Goal: Complete application form

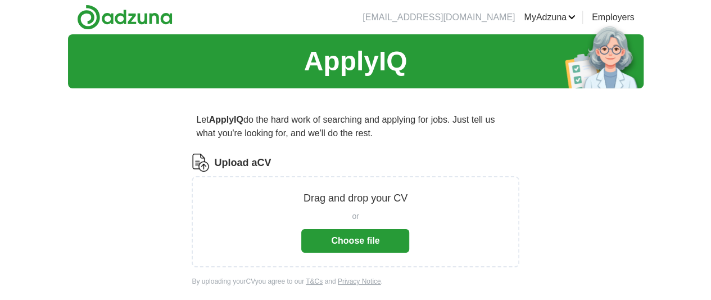
click at [339, 237] on button "Choose file" at bounding box center [355, 241] width 108 height 24
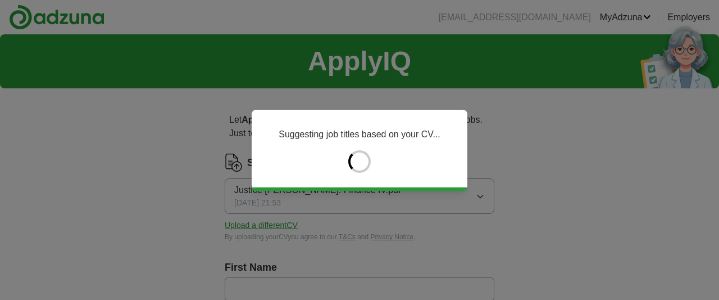
type input "*******"
type input "*********"
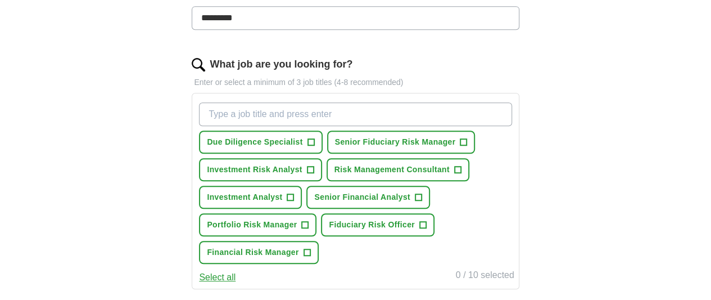
scroll to position [320, 0]
click at [314, 139] on span "+" at bounding box center [310, 142] width 7 height 9
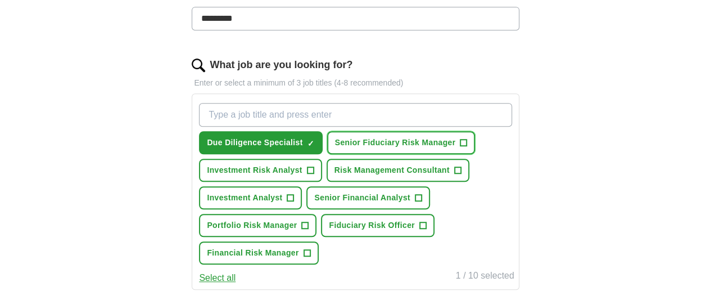
click at [460, 147] on span "+" at bounding box center [463, 142] width 7 height 9
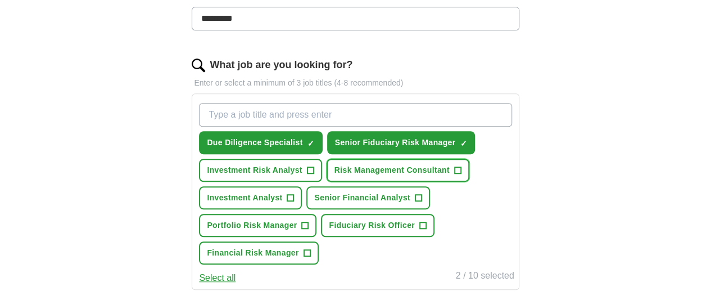
click at [355, 182] on button "Risk Management Consultant +" at bounding box center [398, 170] width 143 height 23
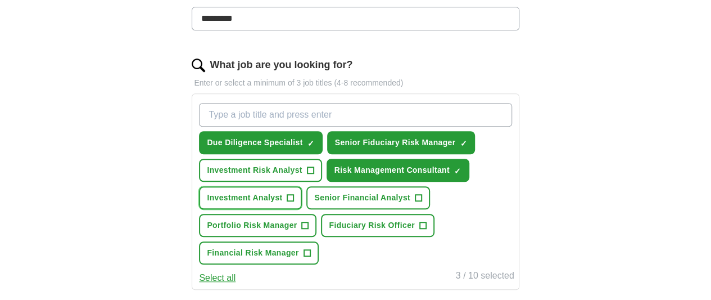
click at [302, 209] on button "Investment Analyst +" at bounding box center [250, 197] width 103 height 23
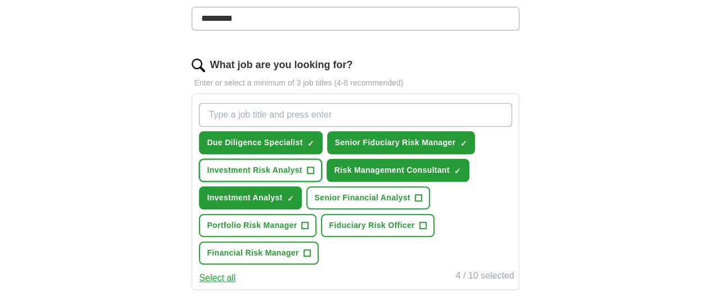
click at [314, 175] on span "+" at bounding box center [310, 170] width 7 height 9
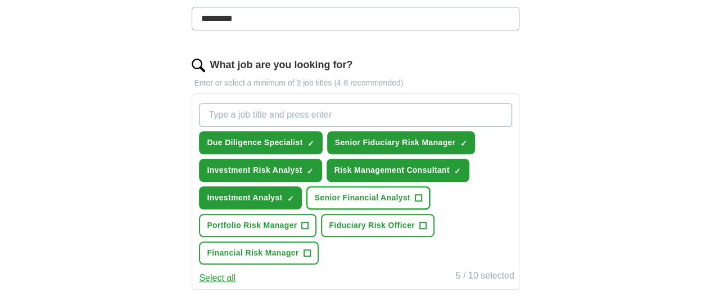
click at [415, 202] on span "+" at bounding box center [418, 197] width 7 height 9
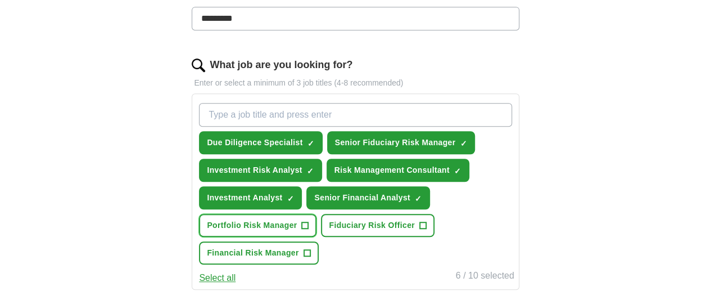
click at [309, 230] on span "+" at bounding box center [305, 225] width 7 height 9
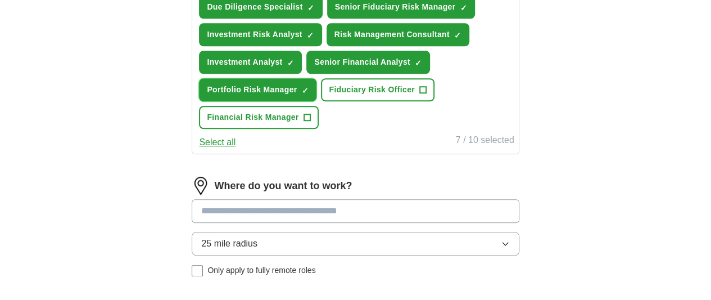
scroll to position [457, 0]
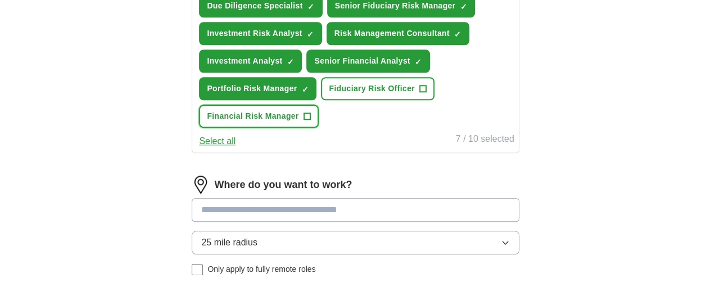
click at [310, 121] on span "+" at bounding box center [307, 116] width 7 height 9
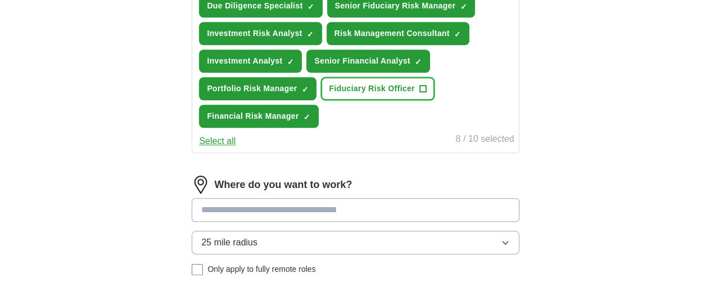
click at [419, 93] on span "+" at bounding box center [422, 88] width 7 height 9
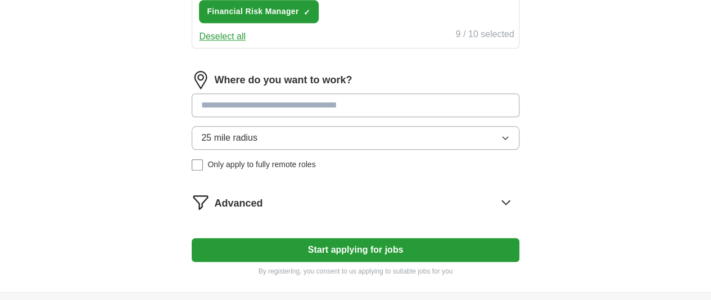
scroll to position [565, 0]
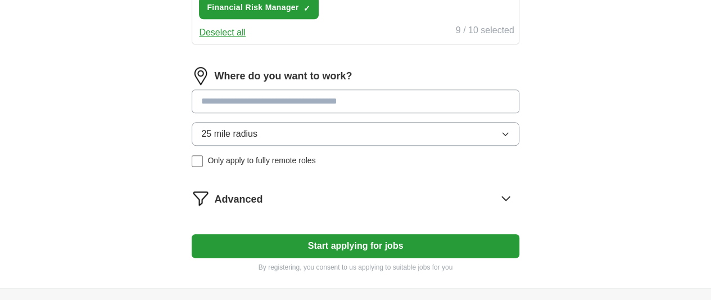
click at [295, 113] on input at bounding box center [355, 101] width 327 height 24
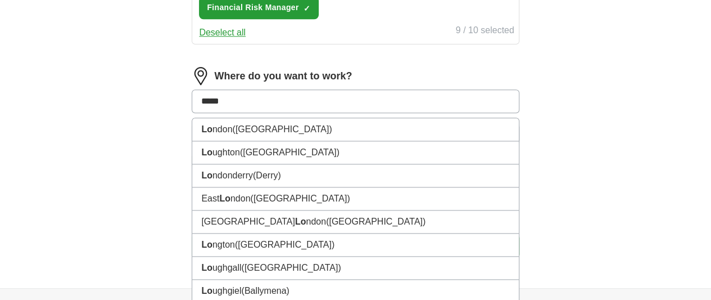
type input "******"
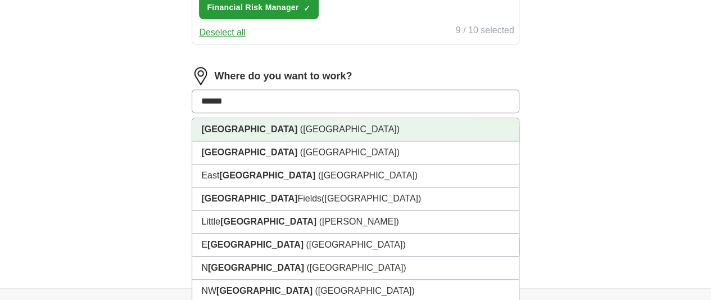
click at [300, 134] on span "([GEOGRAPHIC_DATA])" at bounding box center [349, 129] width 99 height 10
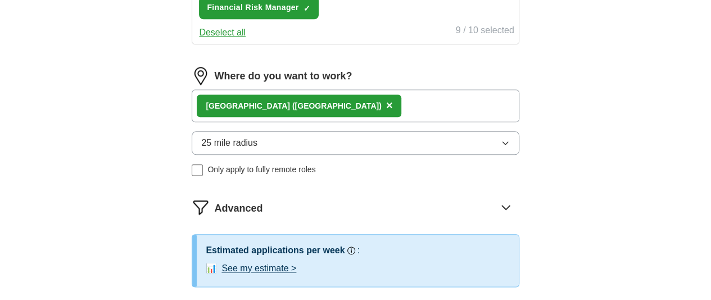
click at [289, 155] on button "25 mile radius" at bounding box center [355, 143] width 327 height 24
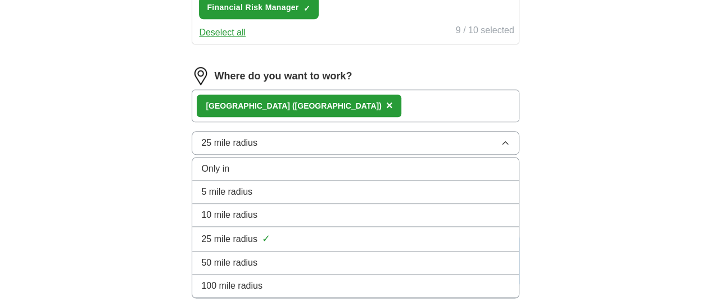
click at [348, 122] on div "[GEOGRAPHIC_DATA] ([GEOGRAPHIC_DATA]) ×" at bounding box center [355, 105] width 327 height 33
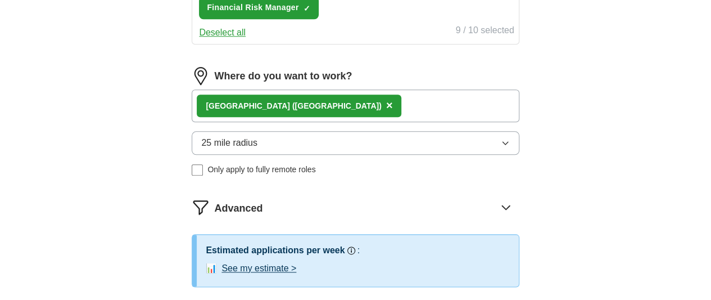
click at [348, 122] on div "[GEOGRAPHIC_DATA] ([GEOGRAPHIC_DATA]) ×" at bounding box center [355, 105] width 327 height 33
click at [348, 121] on div "[GEOGRAPHIC_DATA] ([GEOGRAPHIC_DATA]) ×" at bounding box center [355, 105] width 327 height 33
click at [314, 122] on div "[GEOGRAPHIC_DATA] ([GEOGRAPHIC_DATA]) ×" at bounding box center [355, 105] width 327 height 33
click at [392, 122] on div "[GEOGRAPHIC_DATA] ([GEOGRAPHIC_DATA]) ×" at bounding box center [355, 105] width 327 height 33
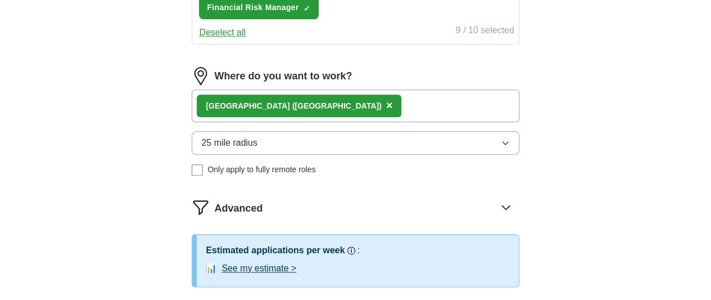
click at [459, 122] on div "[GEOGRAPHIC_DATA] ([GEOGRAPHIC_DATA]) ×" at bounding box center [355, 105] width 327 height 33
click at [307, 155] on button "25 mile radius" at bounding box center [355, 143] width 327 height 24
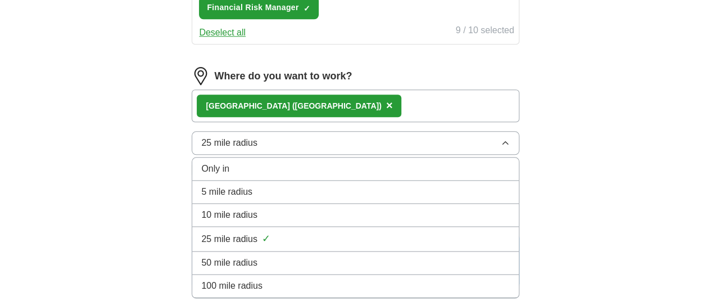
click at [257, 269] on span "50 mile radius" at bounding box center [229, 262] width 56 height 13
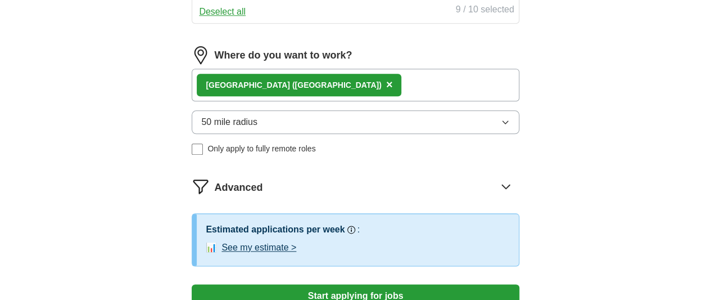
scroll to position [585, 0]
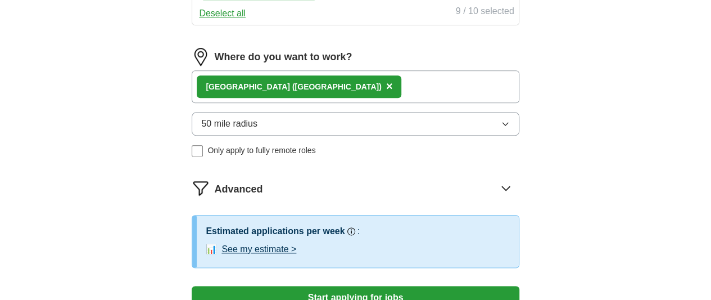
click at [334, 103] on div "[GEOGRAPHIC_DATA] ([GEOGRAPHIC_DATA]) ×" at bounding box center [355, 86] width 327 height 33
click at [336, 135] on button "50 mile radius" at bounding box center [355, 124] width 327 height 24
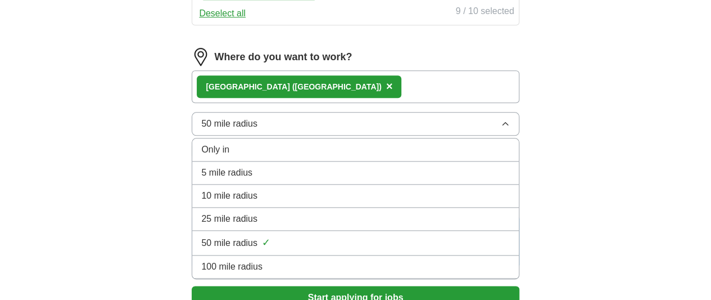
click at [270, 250] on span "✓" at bounding box center [266, 242] width 8 height 15
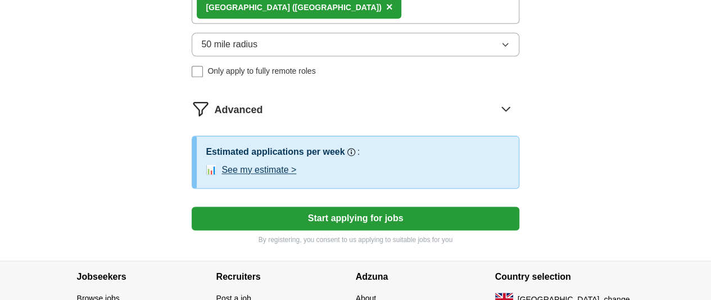
scroll to position [678, 0]
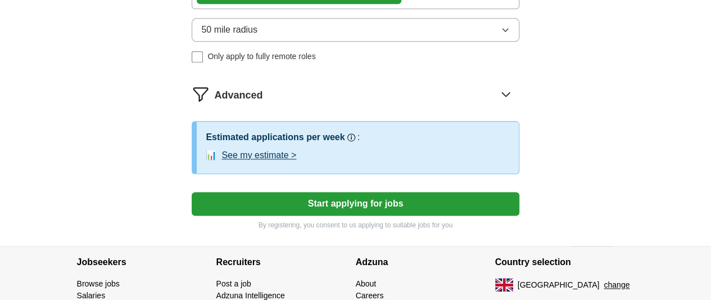
click at [370, 42] on button "50 mile radius" at bounding box center [355, 30] width 327 height 24
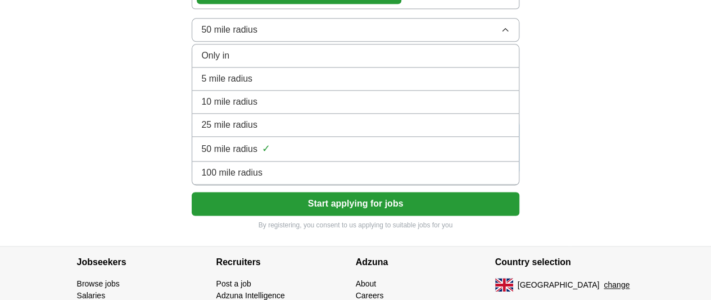
click at [290, 132] on div "25 mile radius" at bounding box center [355, 124] width 308 height 13
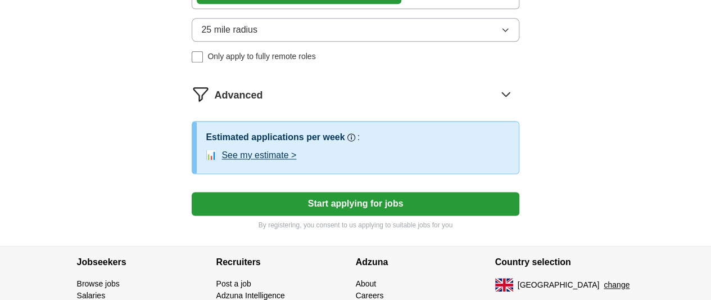
click at [262, 103] on span "Advanced" at bounding box center [238, 95] width 48 height 15
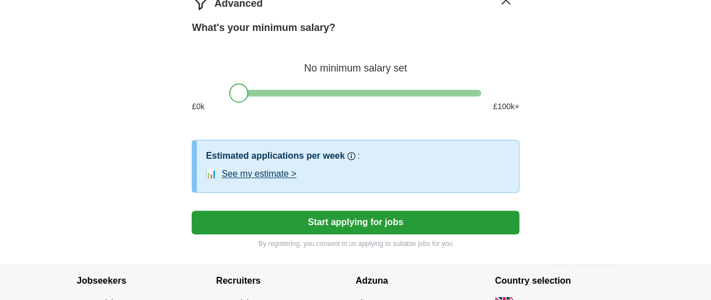
scroll to position [785, 0]
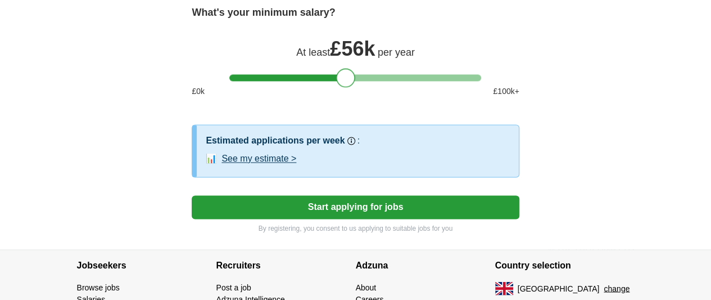
drag, startPoint x: 240, startPoint y: 99, endPoint x: 346, endPoint y: 98, distance: 106.2
click at [346, 87] on div at bounding box center [345, 77] width 19 height 19
drag, startPoint x: 346, startPoint y: 98, endPoint x: 353, endPoint y: 101, distance: 7.5
click at [353, 87] on div at bounding box center [351, 77] width 19 height 19
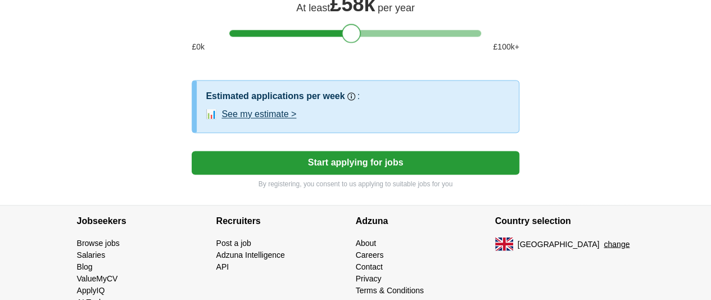
scroll to position [832, 0]
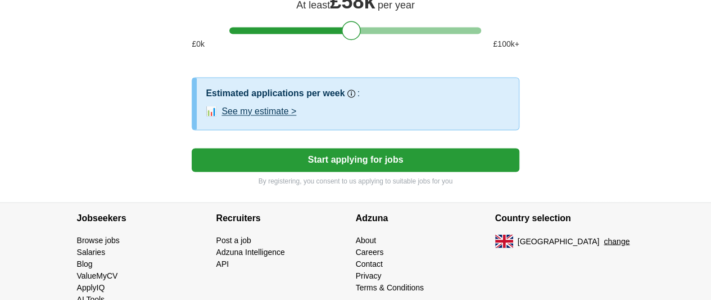
click at [296, 118] on button "See my estimate >" at bounding box center [258, 111] width 75 height 13
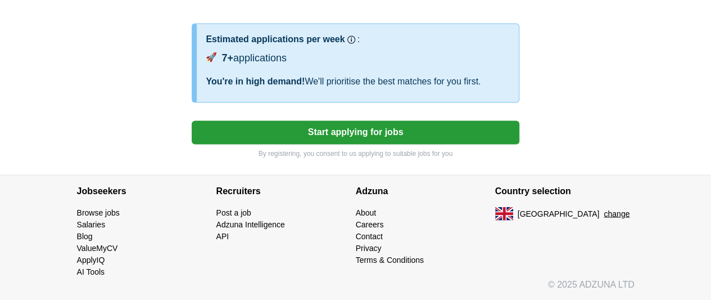
scroll to position [923, 0]
click at [346, 124] on button "Start applying for jobs" at bounding box center [355, 132] width 327 height 24
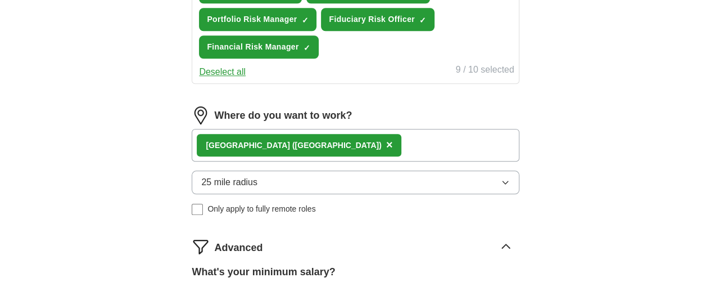
select select "**"
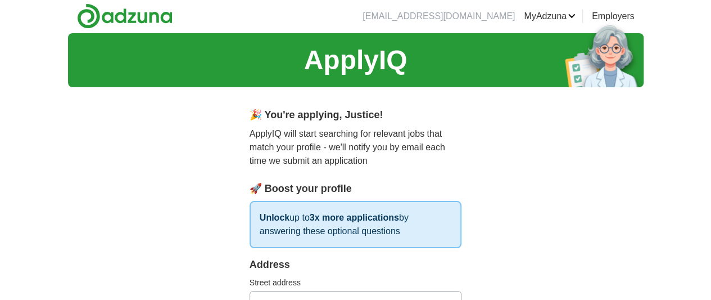
scroll to position [0, 0]
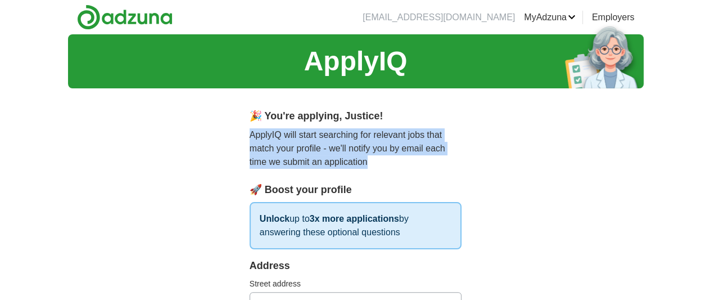
drag, startPoint x: 225, startPoint y: 136, endPoint x: 326, endPoint y: 159, distance: 103.8
click at [326, 159] on p "ApplyIQ will start searching for relevant jobs that match your profile - we'll …" at bounding box center [356, 148] width 212 height 40
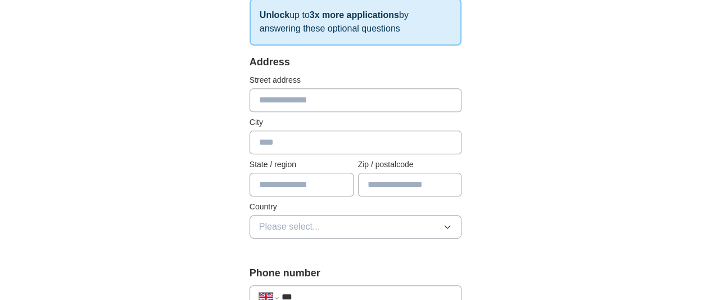
scroll to position [204, 0]
click at [273, 102] on input "text" at bounding box center [356, 100] width 212 height 24
type input "**********"
type input "*******"
type input "*********"
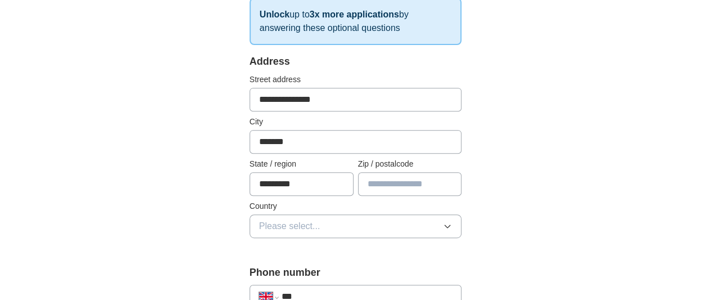
type input "*******"
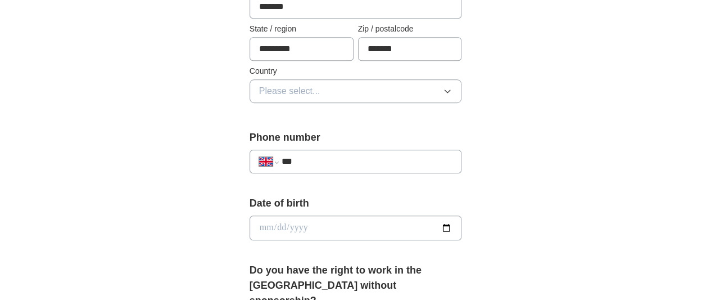
click at [324, 92] on button "Please select..." at bounding box center [356, 91] width 212 height 24
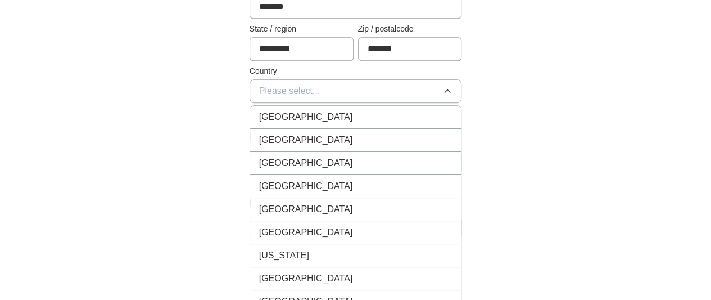
click at [291, 120] on span "[GEOGRAPHIC_DATA]" at bounding box center [306, 116] width 94 height 13
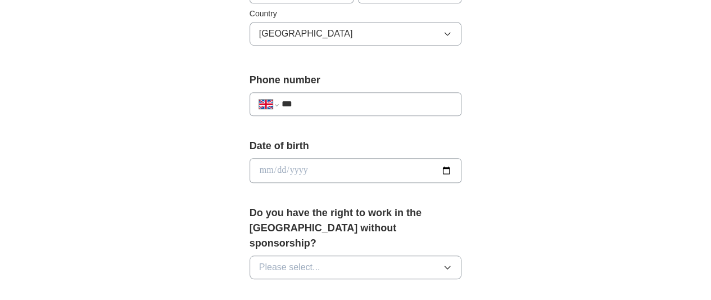
scroll to position [397, 0]
click at [296, 107] on input "***" at bounding box center [367, 103] width 171 height 13
type input "**********"
click at [304, 180] on div "Date of birth" at bounding box center [356, 164] width 212 height 53
click at [293, 166] on input "date" at bounding box center [356, 169] width 212 height 25
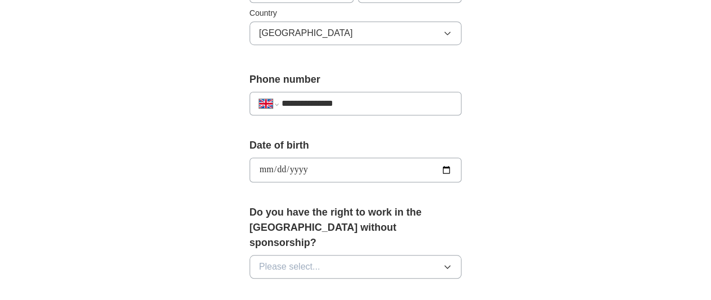
type input "**********"
click at [495, 196] on div "**********" at bounding box center [356, 194] width 288 height 989
click at [375, 255] on button "Please select..." at bounding box center [356, 267] width 212 height 24
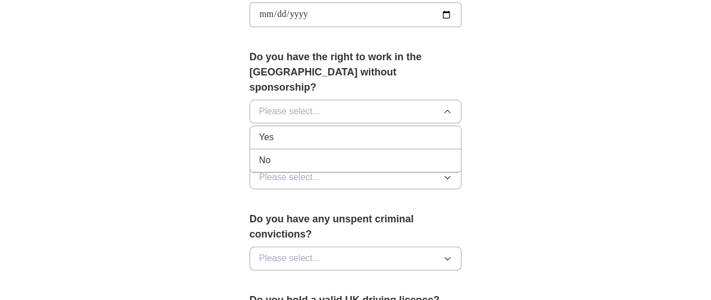
scroll to position [575, 0]
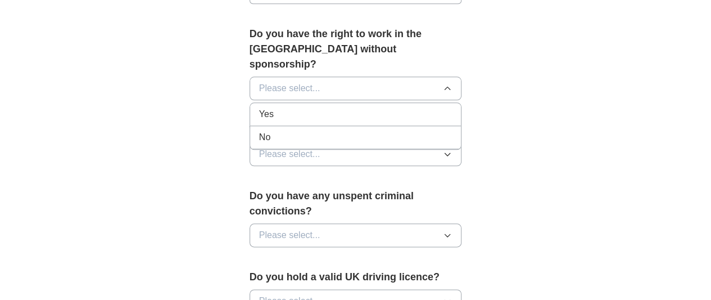
click at [319, 107] on div "Yes" at bounding box center [355, 113] width 193 height 13
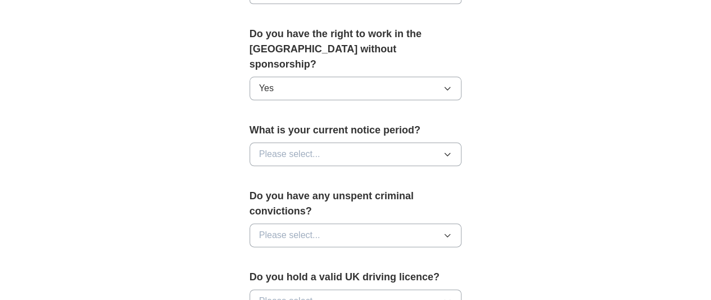
click at [315, 142] on button "Please select..." at bounding box center [356, 154] width 212 height 24
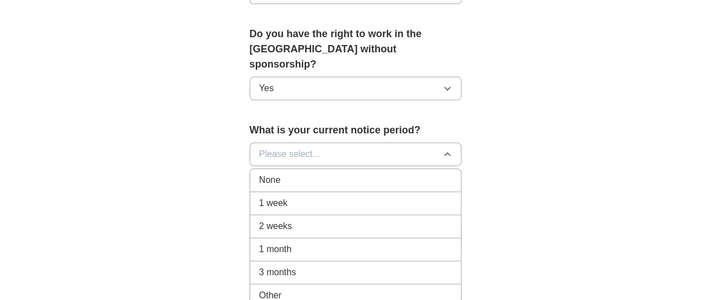
click at [274, 288] on div "Other" at bounding box center [355, 294] width 193 height 13
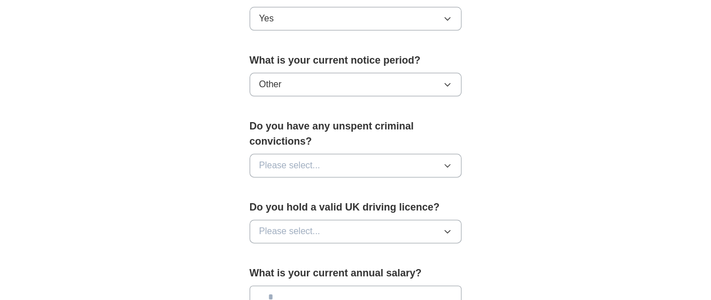
scroll to position [646, 0]
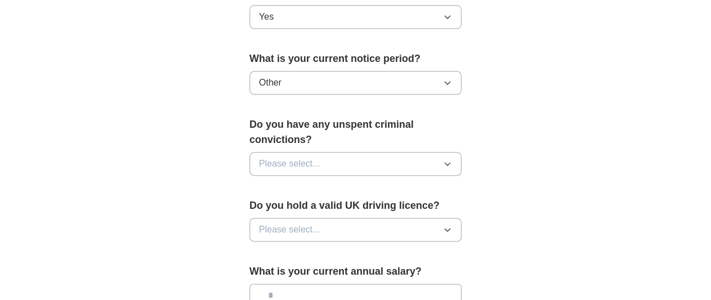
click at [288, 157] on span "Please select..." at bounding box center [289, 163] width 61 height 13
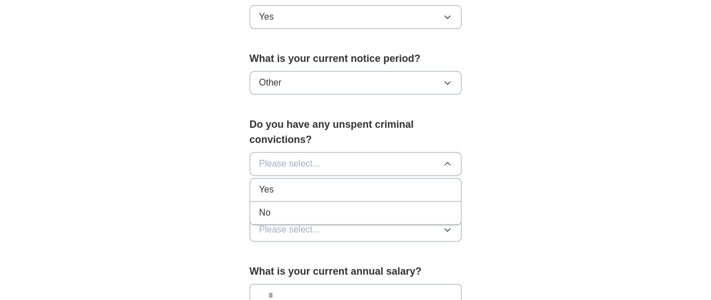
click at [261, 206] on div "No" at bounding box center [355, 212] width 193 height 13
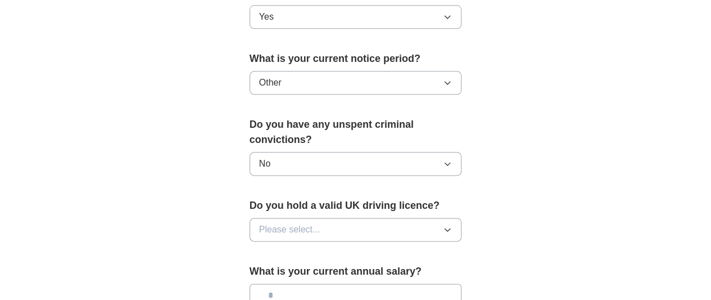
click at [271, 223] on span "Please select..." at bounding box center [289, 229] width 61 height 13
click at [260, 248] on div "Yes" at bounding box center [355, 254] width 193 height 13
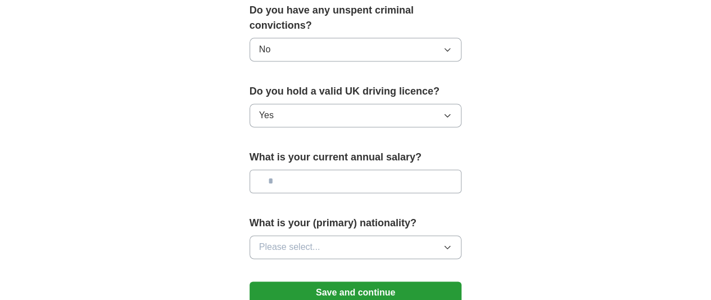
scroll to position [761, 0]
click at [289, 169] on input "text" at bounding box center [356, 181] width 212 height 24
click at [256, 169] on input "*******" at bounding box center [356, 181] width 212 height 24
type input "*******"
click at [337, 234] on button "Please select..." at bounding box center [356, 246] width 212 height 24
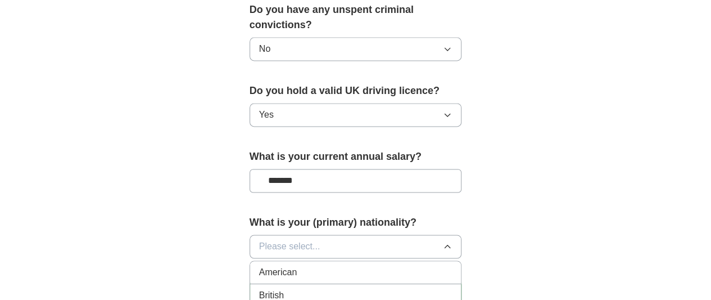
click at [260, 239] on span "Please select..." at bounding box center [289, 245] width 61 height 13
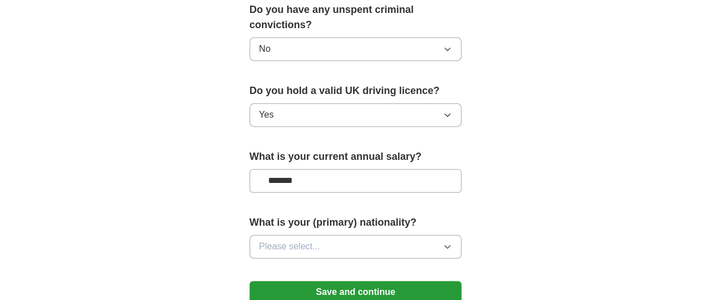
click at [260, 239] on span "Please select..." at bounding box center [289, 245] width 61 height 13
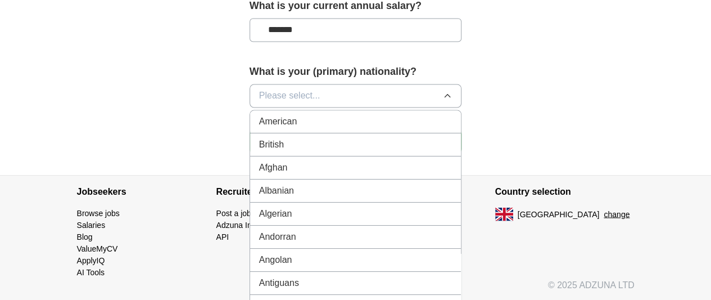
scroll to position [4187, 0]
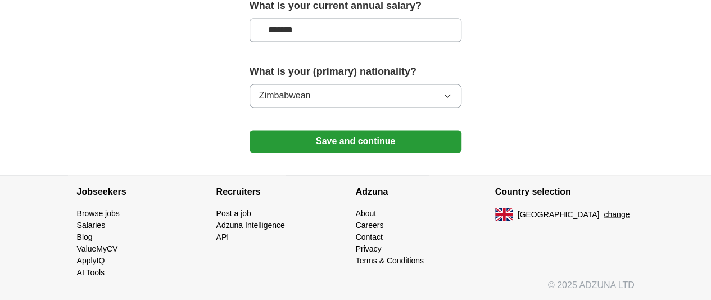
scroll to position [877, 0]
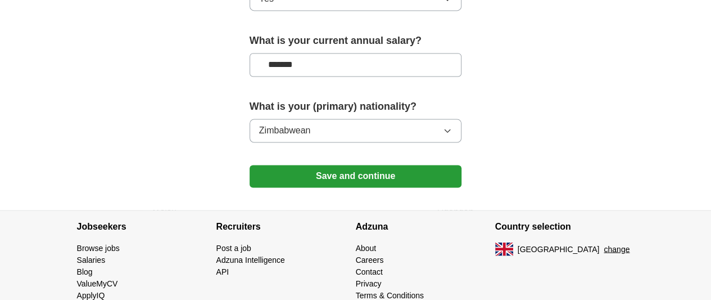
click at [324, 165] on button "Save and continue" at bounding box center [356, 176] width 212 height 22
